Goal: Task Accomplishment & Management: Manage account settings

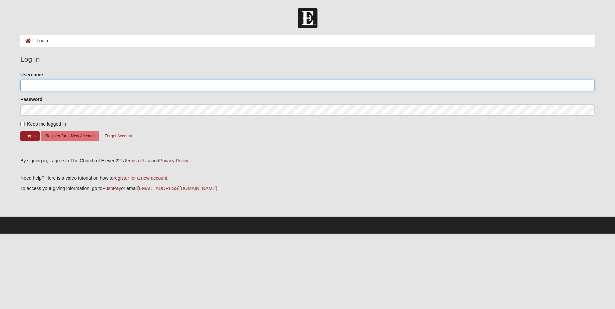
click at [68, 85] on input "Username" at bounding box center [307, 85] width 575 height 11
type input "p"
click at [116, 88] on input "Username" at bounding box center [307, 85] width 575 height 11
drag, startPoint x: 56, startPoint y: 87, endPoint x: 0, endPoint y: 82, distance: 55.9
click at [0, 82] on form "Log In Login Login Error Log In Please correct the following: Username testjogn…" at bounding box center [307, 121] width 615 height 226
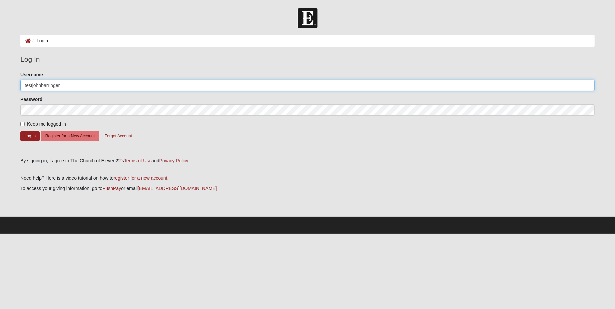
type input "testjohnbarringer"
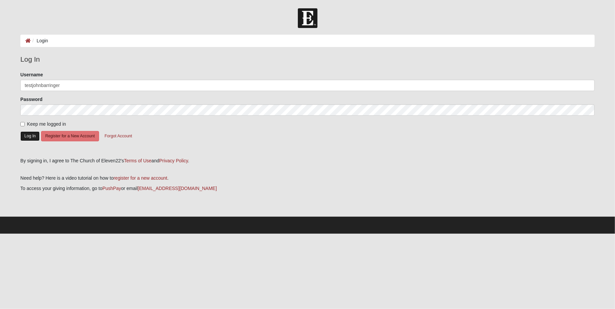
click at [27, 135] on button "Log In" at bounding box center [29, 136] width 19 height 10
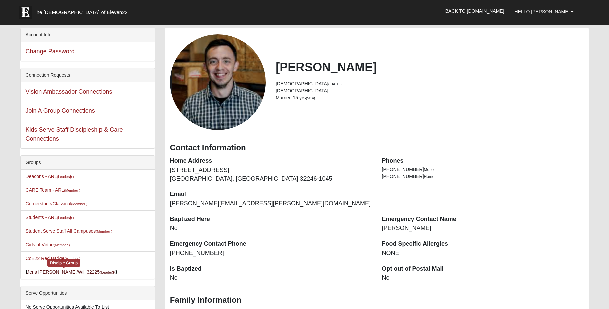
click at [65, 270] on link "[PERSON_NAME]/Will 32225 (Leader )" at bounding box center [71, 272] width 91 height 5
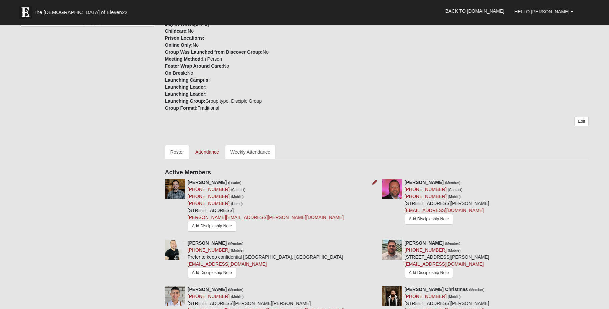
scroll to position [178, 0]
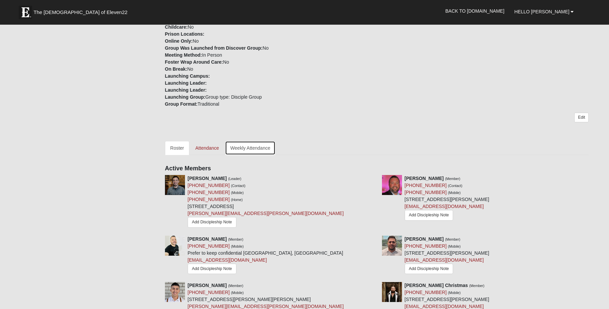
click at [258, 147] on link "Weekly Attendance" at bounding box center [250, 148] width 51 height 14
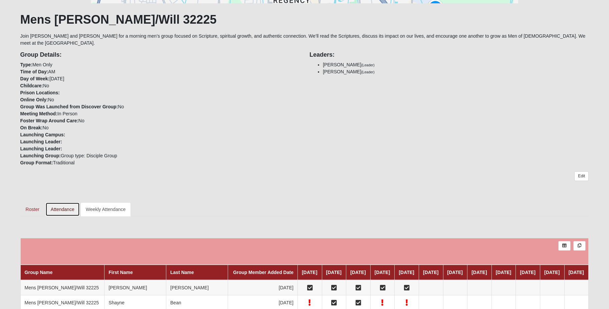
scroll to position [137, 0]
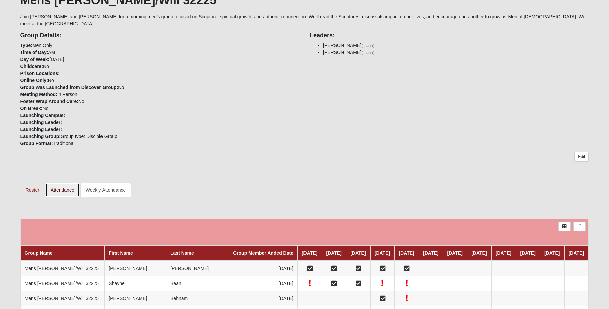
click at [58, 183] on link "Attendance" at bounding box center [62, 190] width 34 height 14
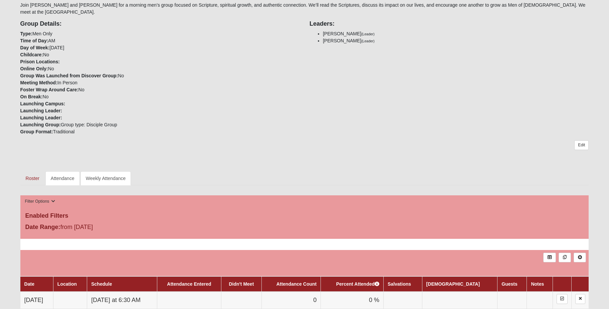
scroll to position [178, 0]
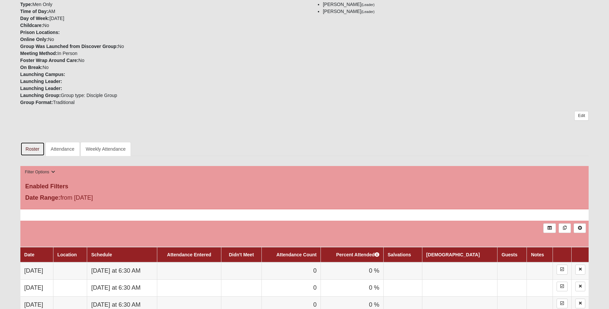
click at [31, 142] on link "Roster" at bounding box center [32, 149] width 24 height 14
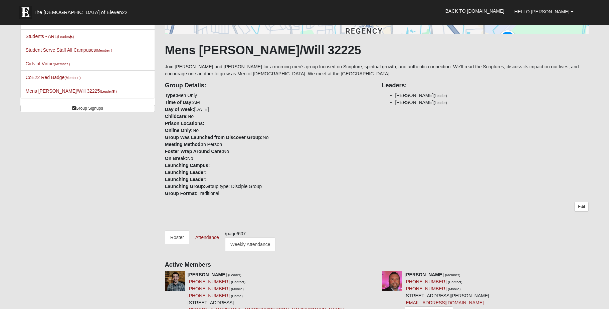
scroll to position [89, 0]
drag, startPoint x: 247, startPoint y: 234, endPoint x: 223, endPoint y: 234, distance: 24.7
click at [223, 234] on ul "Roster Attendance /page/607 Weekly Attendance" at bounding box center [377, 240] width 424 height 21
copy ul "/page/607"
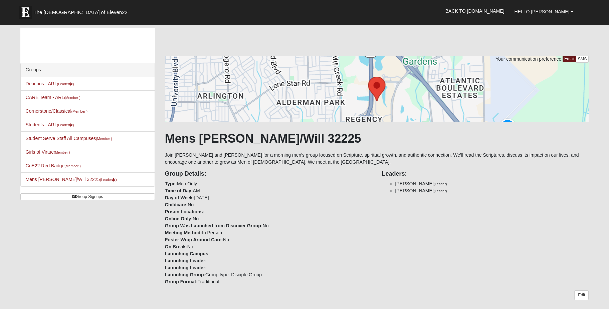
scroll to position [89, 0]
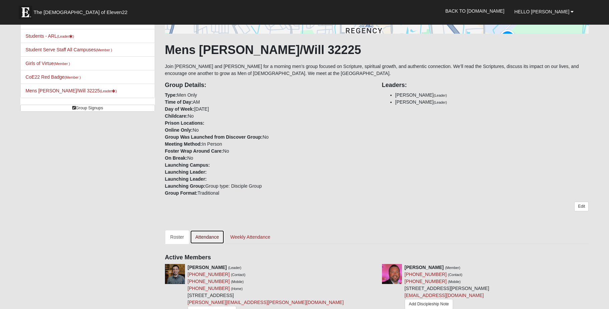
click at [205, 235] on link "Attendance" at bounding box center [207, 237] width 34 height 14
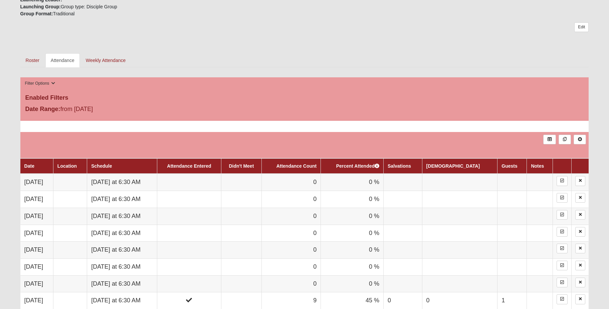
scroll to position [267, 0]
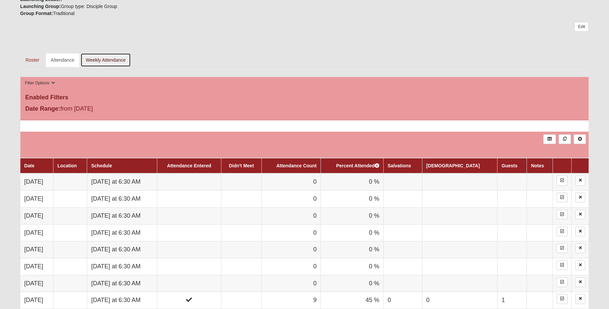
click at [117, 53] on link "Weekly Attendance" at bounding box center [105, 60] width 51 height 14
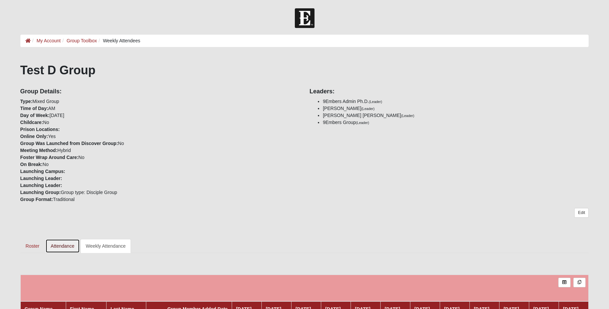
click at [61, 243] on link "Attendance" at bounding box center [62, 246] width 34 height 14
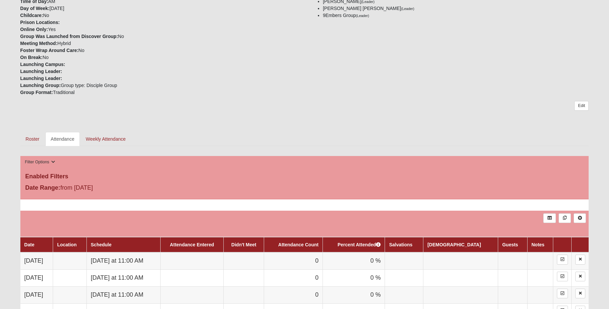
scroll to position [89, 0]
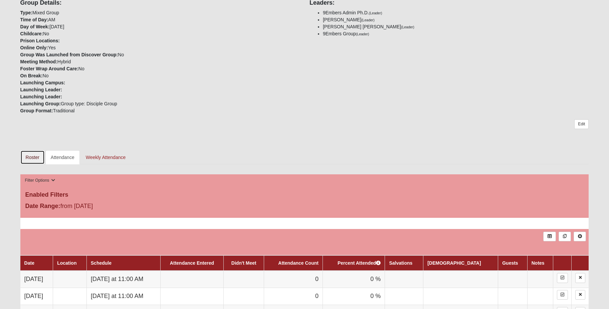
click at [32, 155] on link "Roster" at bounding box center [32, 157] width 24 height 14
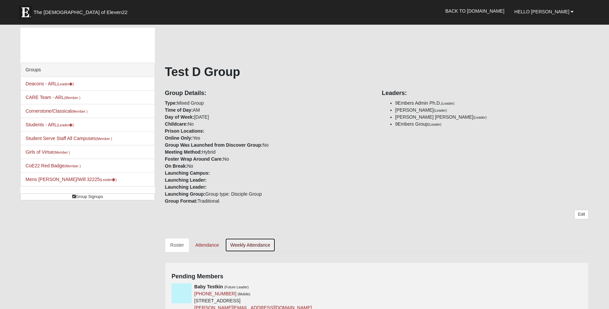
click at [255, 243] on link "Weekly Attendance" at bounding box center [250, 245] width 51 height 14
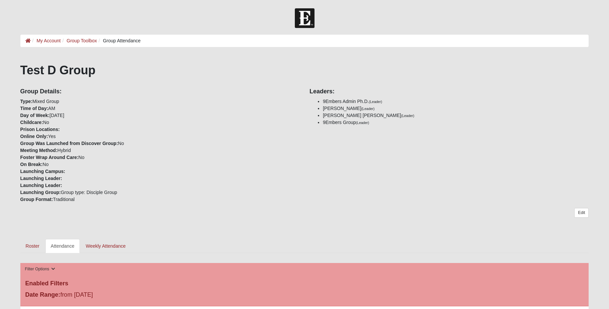
scroll to position [89, 0]
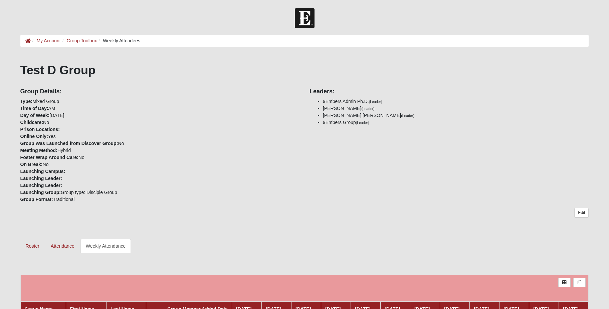
scroll to position [15, 0]
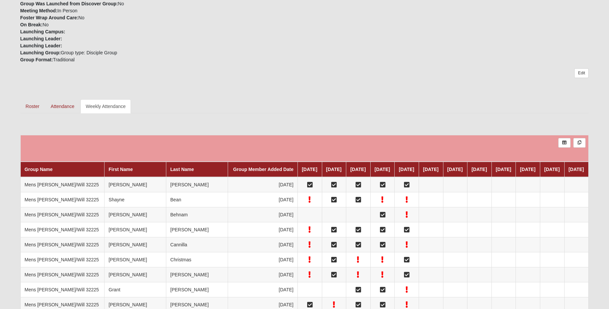
scroll to position [222, 0]
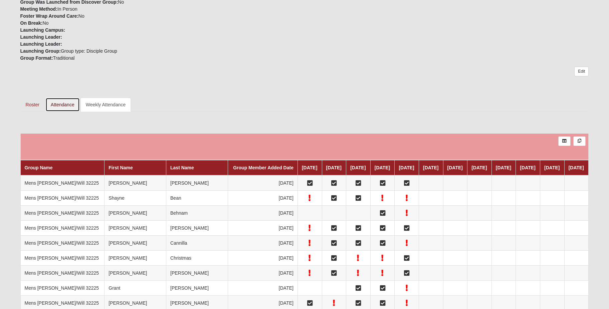
click at [70, 98] on link "Attendance" at bounding box center [62, 105] width 34 height 14
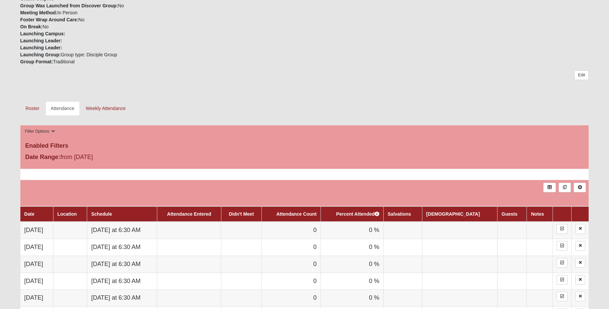
scroll to position [222, 0]
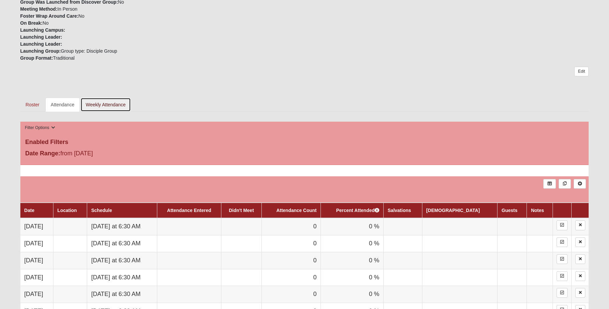
drag, startPoint x: 113, startPoint y: 97, endPoint x: 117, endPoint y: 97, distance: 4.0
click at [112, 98] on link "Weekly Attendance" at bounding box center [105, 105] width 51 height 14
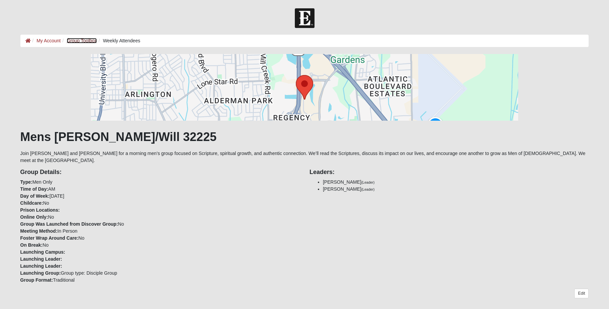
click at [88, 42] on link "Group Toolbox" at bounding box center [82, 40] width 30 height 5
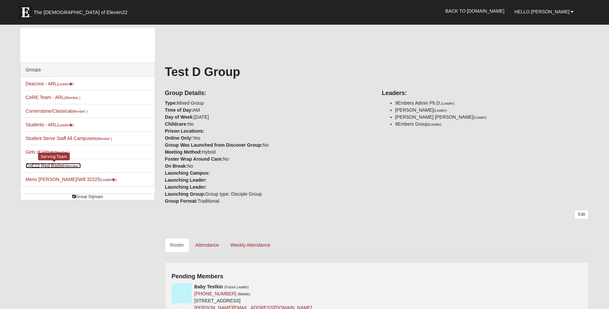
click at [54, 164] on link "CoE22 Red Badge (Member )" at bounding box center [53, 165] width 55 height 5
click at [55, 123] on link "Students - ARL (Leader )" at bounding box center [50, 124] width 48 height 5
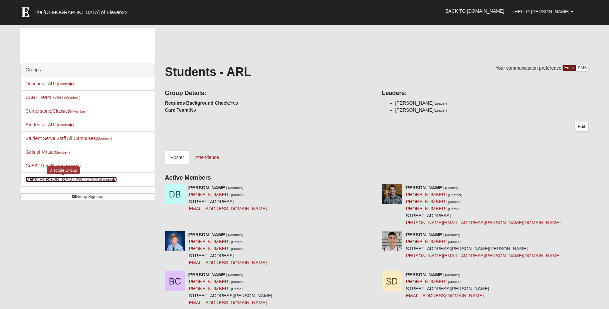
click at [63, 177] on link "Mens Barringer/Will 32225 (Leader )" at bounding box center [71, 179] width 91 height 5
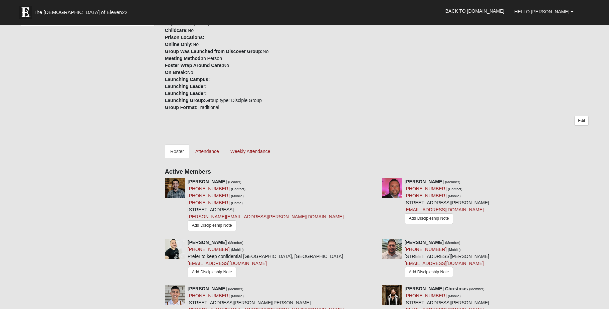
scroll to position [178, 0]
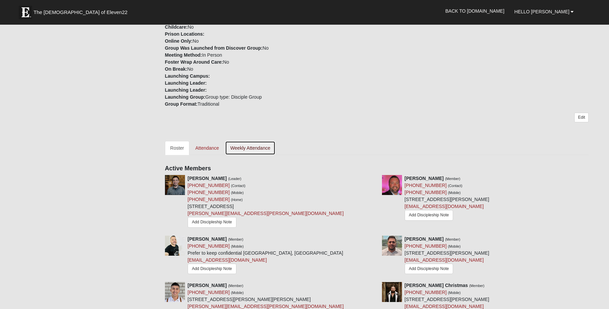
click at [249, 145] on link "Weekly Attendance" at bounding box center [250, 148] width 51 height 14
